Goal: Find specific page/section: Find specific page/section

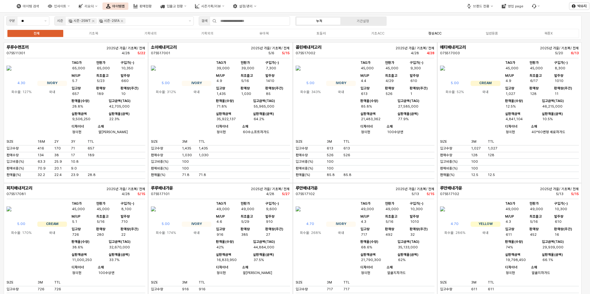
click at [440, 32] on div "정상ACC" at bounding box center [434, 33] width 13 height 4
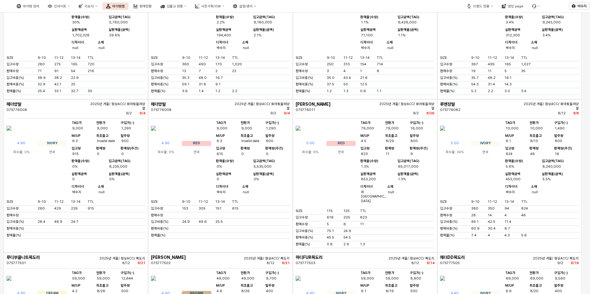
scroll to position [1388, 0]
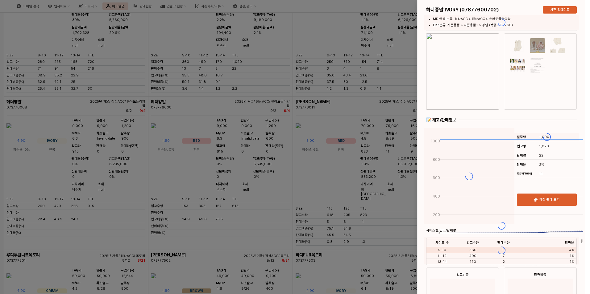
click at [322, 102] on div at bounding box center [295, 147] width 590 height 294
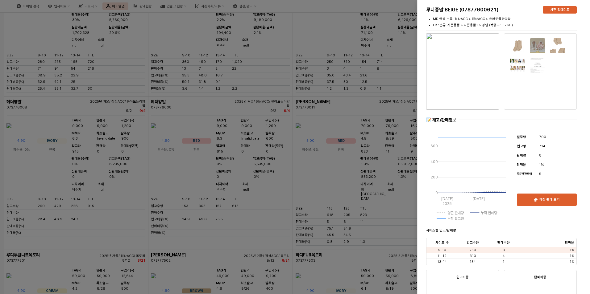
click at [386, 91] on div at bounding box center [295, 147] width 590 height 294
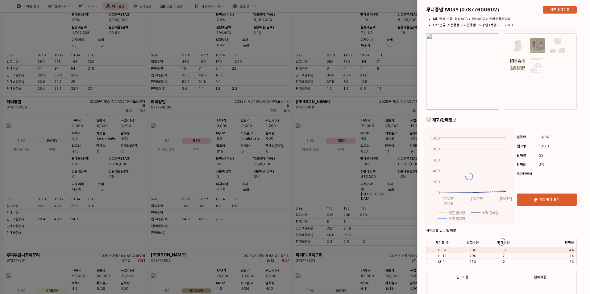
click at [465, 84] on div "루디중말 IVORY (07S77600602) 사진 업데이트 MD 엑셀 분류: 정상ACC > 정상ACC > 유아토들러양말 ERP 분류: 시즌용품…" at bounding box center [501, 242] width 168 height 484
